Goal: Task Accomplishment & Management: Use online tool/utility

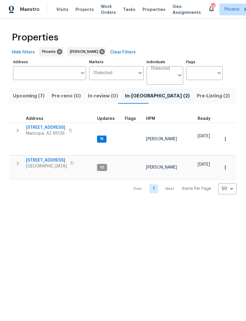
click at [63, 136] on span "Maricopa, AZ 85139" at bounding box center [45, 133] width 39 height 6
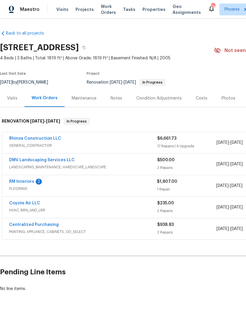
click at [28, 184] on link "RM Interiors" at bounding box center [21, 181] width 25 height 4
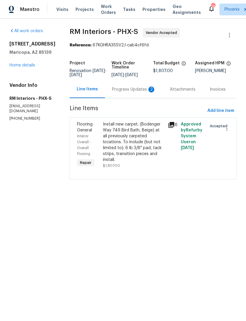
click at [143, 98] on div "Progress Updates 2" at bounding box center [134, 89] width 58 height 17
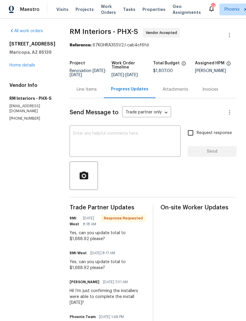
click at [89, 98] on div "Line Items" at bounding box center [87, 89] width 34 height 17
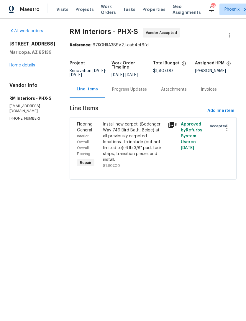
click at [155, 150] on div "Install new carpet. (Bodenger Way 749 Bird Bath, Beige) at all previously carpe…" at bounding box center [133, 141] width 61 height 41
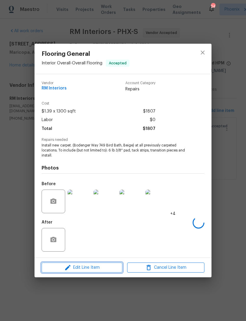
click at [96, 271] on button "Edit Line Item" at bounding box center [82, 267] width 81 height 10
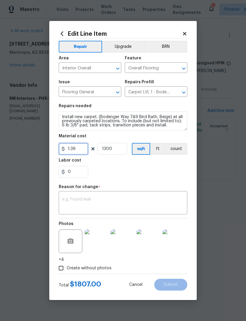
click at [79, 153] on input "1.39" at bounding box center [74, 149] width 30 height 12
click at [122, 151] on input "1300" at bounding box center [113, 149] width 30 height 12
type input "1"
click at [79, 152] on input "1.39" at bounding box center [74, 149] width 30 height 12
type input "1688.92"
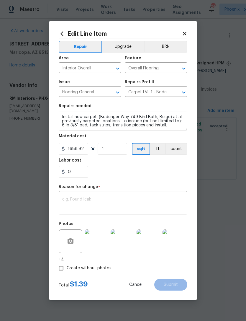
click at [124, 202] on textarea at bounding box center [123, 203] width 122 height 12
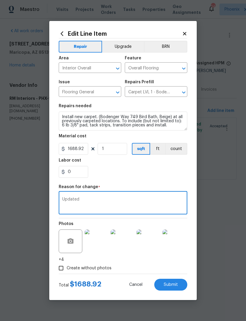
type textarea "Updated"
click at [165, 176] on div "0" at bounding box center [123, 172] width 129 height 12
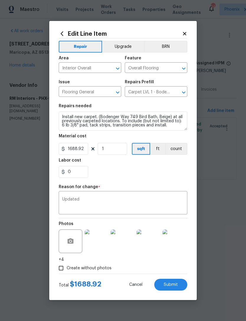
click at [174, 286] on span "Submit" at bounding box center [171, 284] width 14 height 4
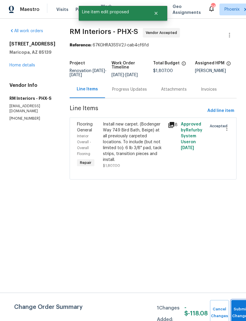
click at [237, 312] on span "Submit Changes" at bounding box center [240, 313] width 13 height 14
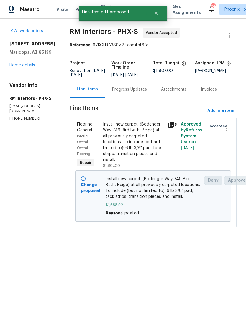
click at [137, 92] on div "Progress Updates" at bounding box center [129, 89] width 35 height 6
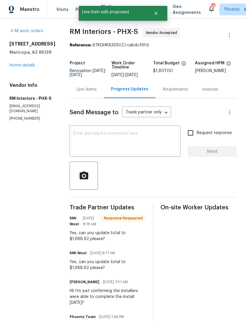
click at [96, 142] on textarea at bounding box center [125, 141] width 104 height 21
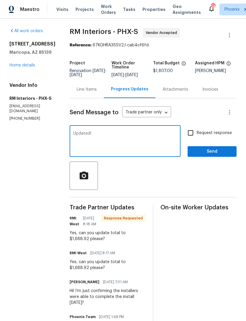
type textarea "Updated!"
click at [226, 155] on span "Send" at bounding box center [212, 151] width 40 height 7
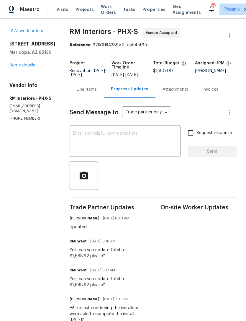
click at [31, 67] on link "Home details" at bounding box center [22, 65] width 26 height 4
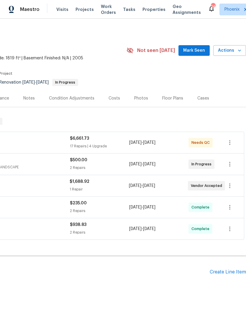
scroll to position [0, 87]
